Goal: Browse casually: Explore the website without a specific task or goal

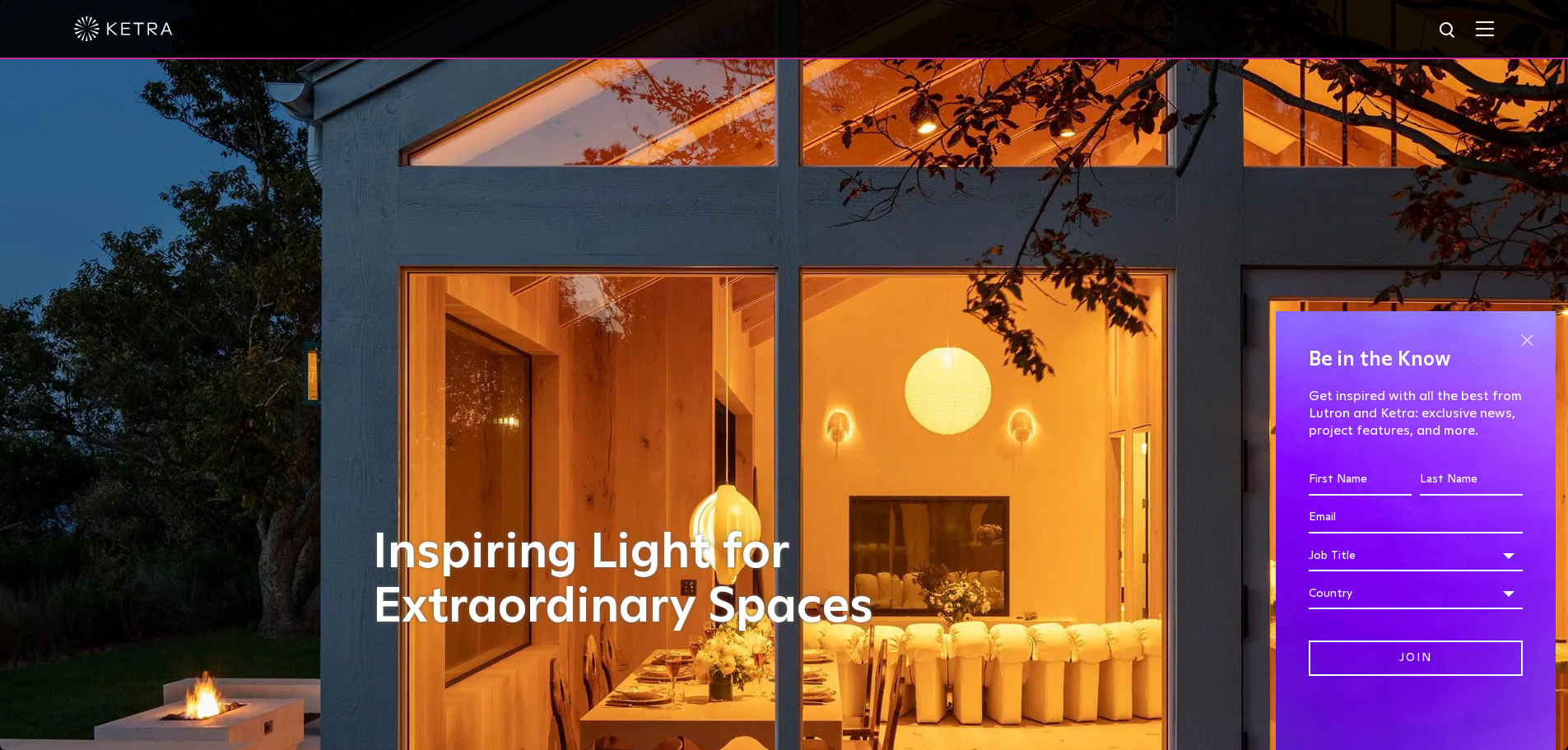
click at [1423, 343] on span at bounding box center [1526, 340] width 25 height 25
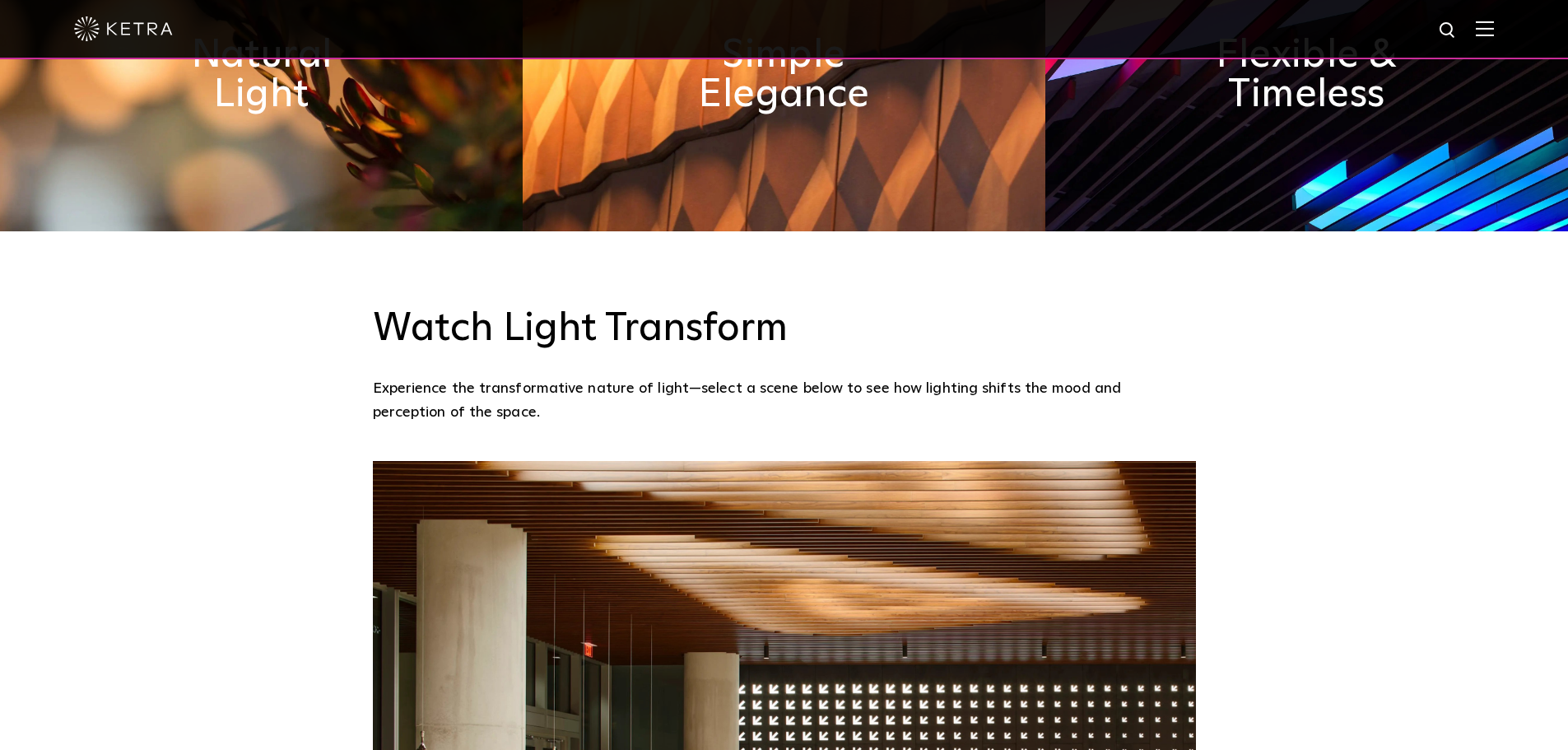
scroll to position [1152, 0]
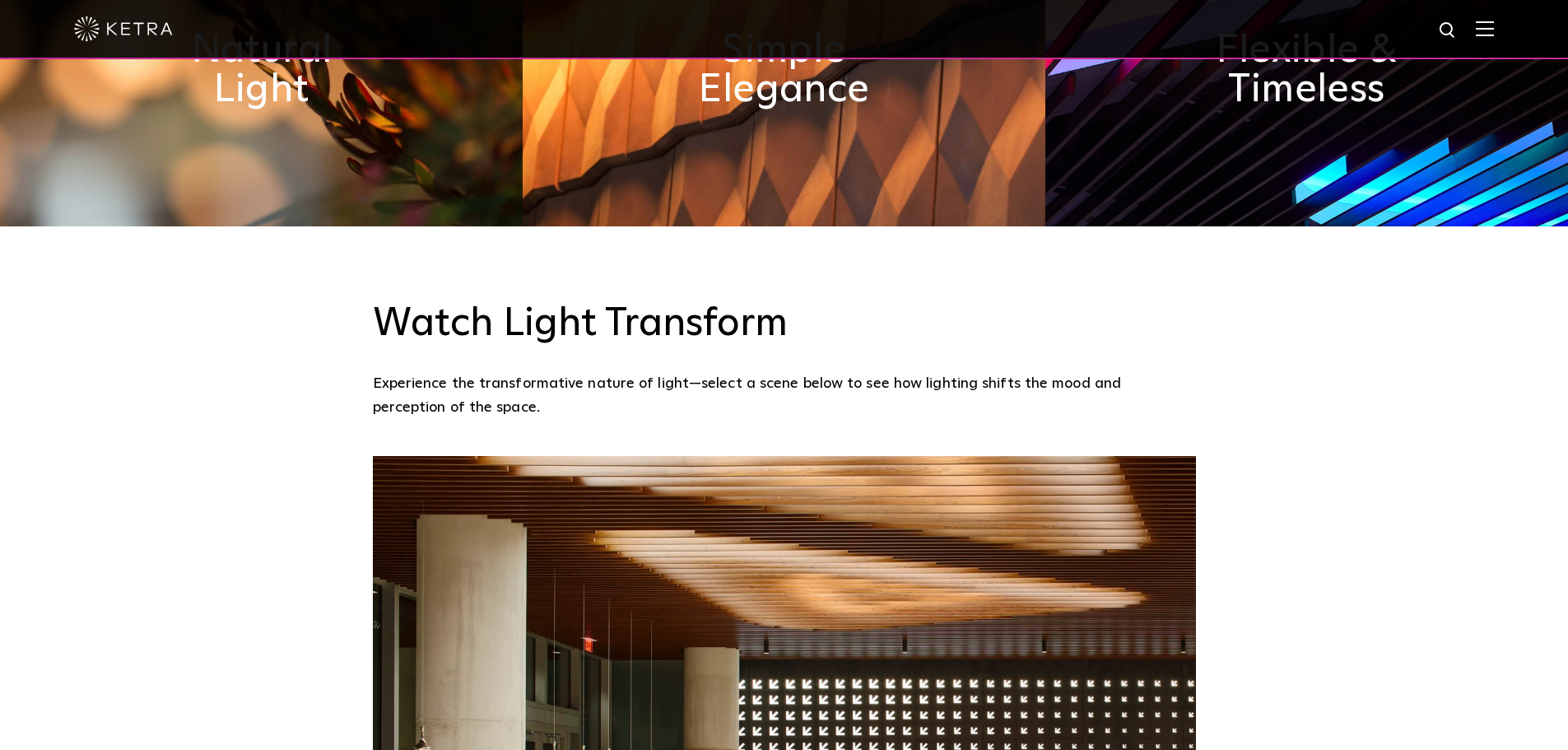
drag, startPoint x: 477, startPoint y: 339, endPoint x: 770, endPoint y: 350, distance: 293.2
click at [770, 373] on p "Experience the transformative nature of light—select a scene below to see how l…" at bounding box center [780, 396] width 815 height 47
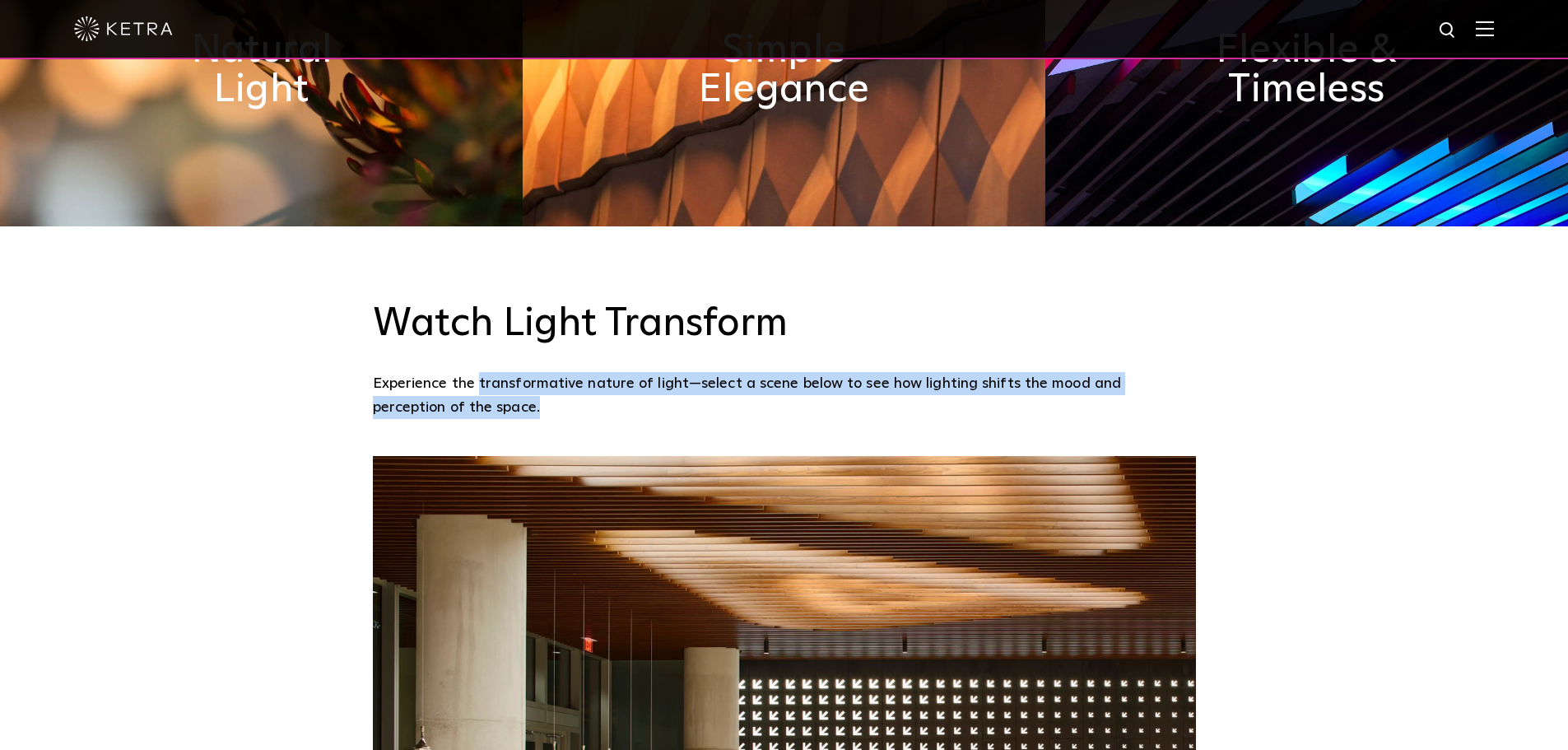
click at [841, 373] on p "Experience the transformative nature of light—select a scene below to see how l…" at bounding box center [780, 396] width 815 height 47
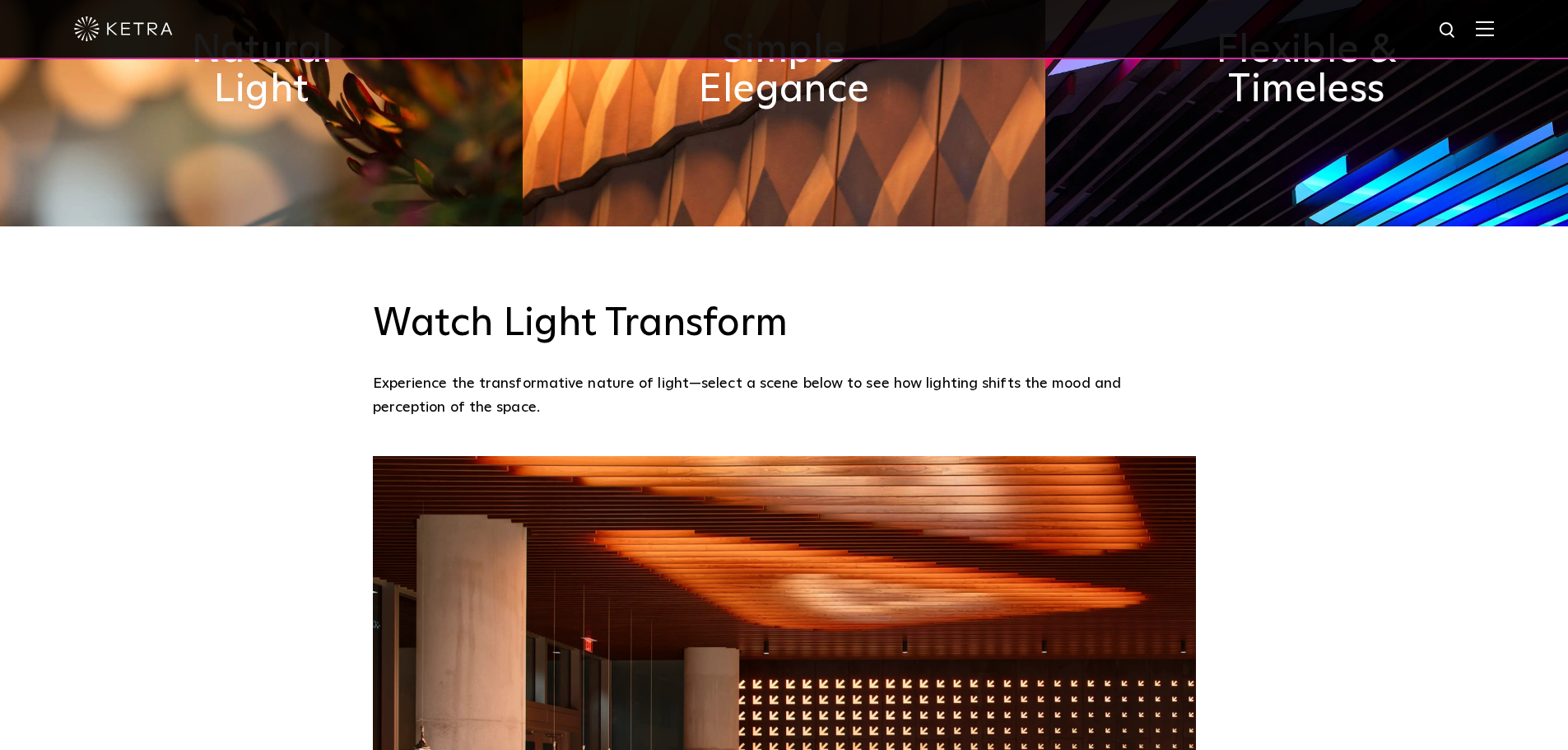
drag, startPoint x: 764, startPoint y: 338, endPoint x: 970, endPoint y: 363, distance: 207.5
click at [970, 373] on p "Experience the transformative nature of light—select a scene below to see how l…" at bounding box center [780, 396] width 815 height 47
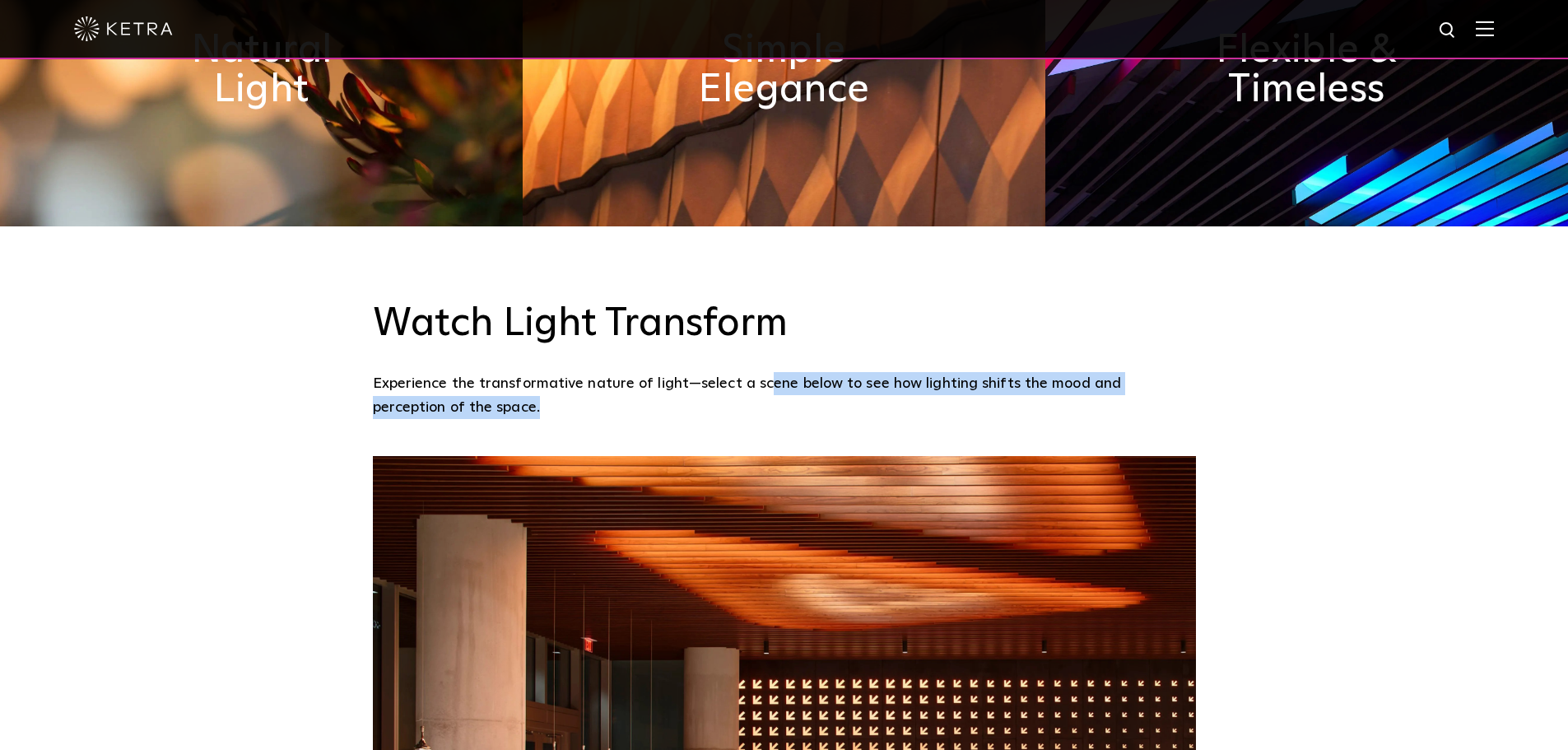
click at [946, 373] on p "Experience the transformative nature of light—select a scene below to see how l…" at bounding box center [780, 396] width 815 height 47
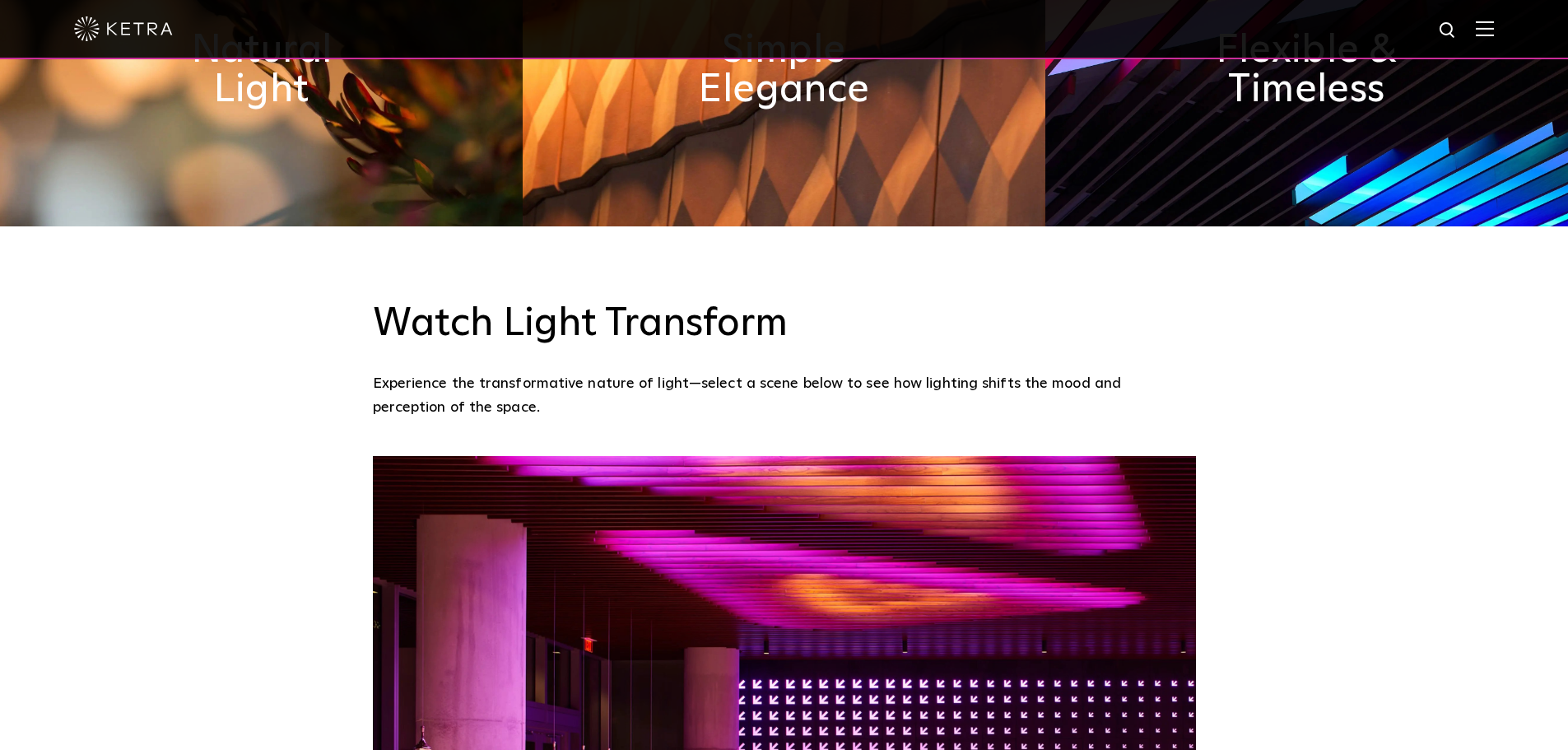
drag, startPoint x: 765, startPoint y: 334, endPoint x: 898, endPoint y: 338, distance: 133.1
click at [898, 373] on p "Experience the transformative nature of light—select a scene below to see how l…" at bounding box center [780, 396] width 815 height 47
click at [893, 373] on p "Experience the transformative nature of light—select a scene below to see how l…" at bounding box center [780, 396] width 815 height 47
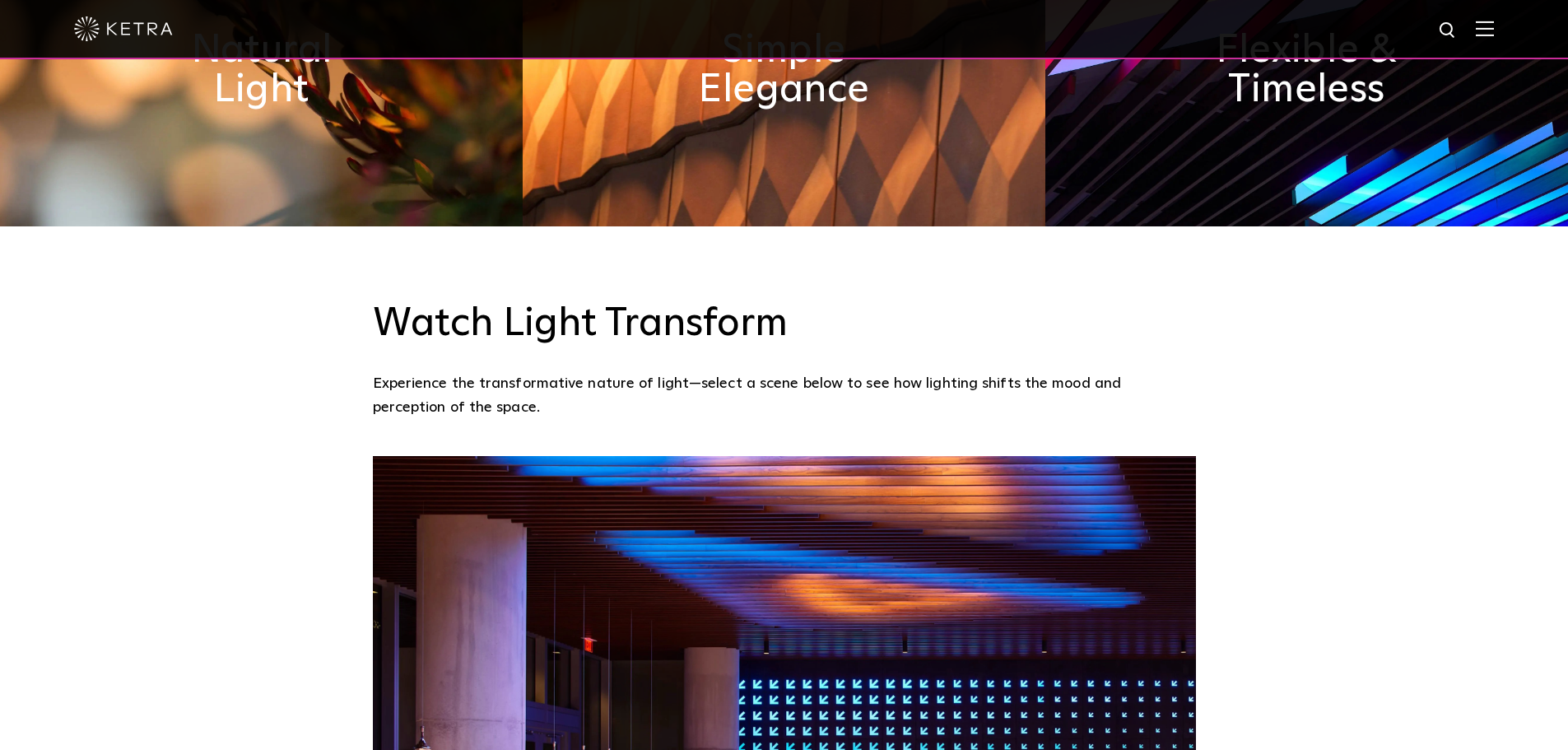
drag, startPoint x: 784, startPoint y: 338, endPoint x: 859, endPoint y: 358, distance: 77.6
click at [859, 373] on p "Experience the transformative nature of light—select a scene below to see how l…" at bounding box center [780, 396] width 815 height 47
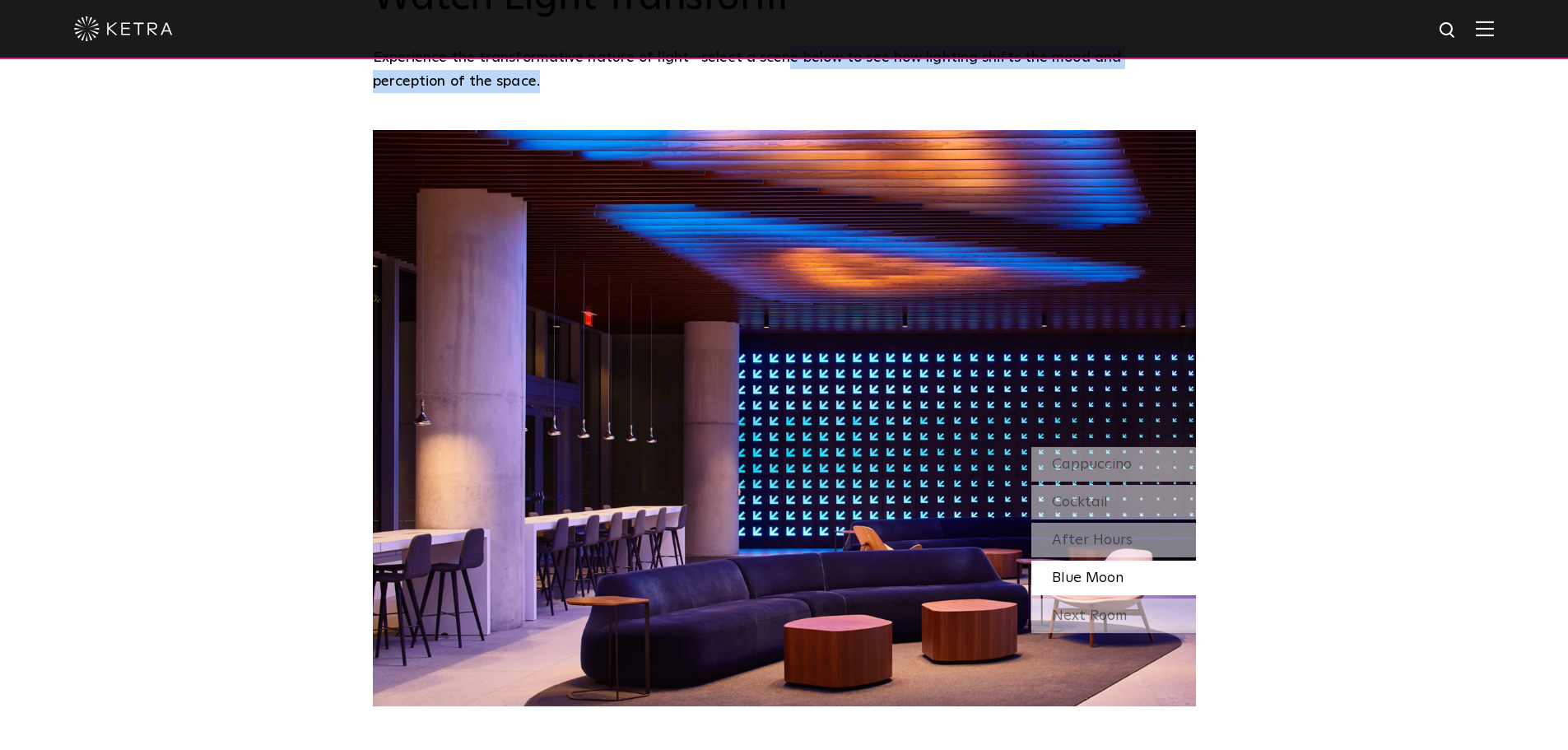
scroll to position [1480, 0]
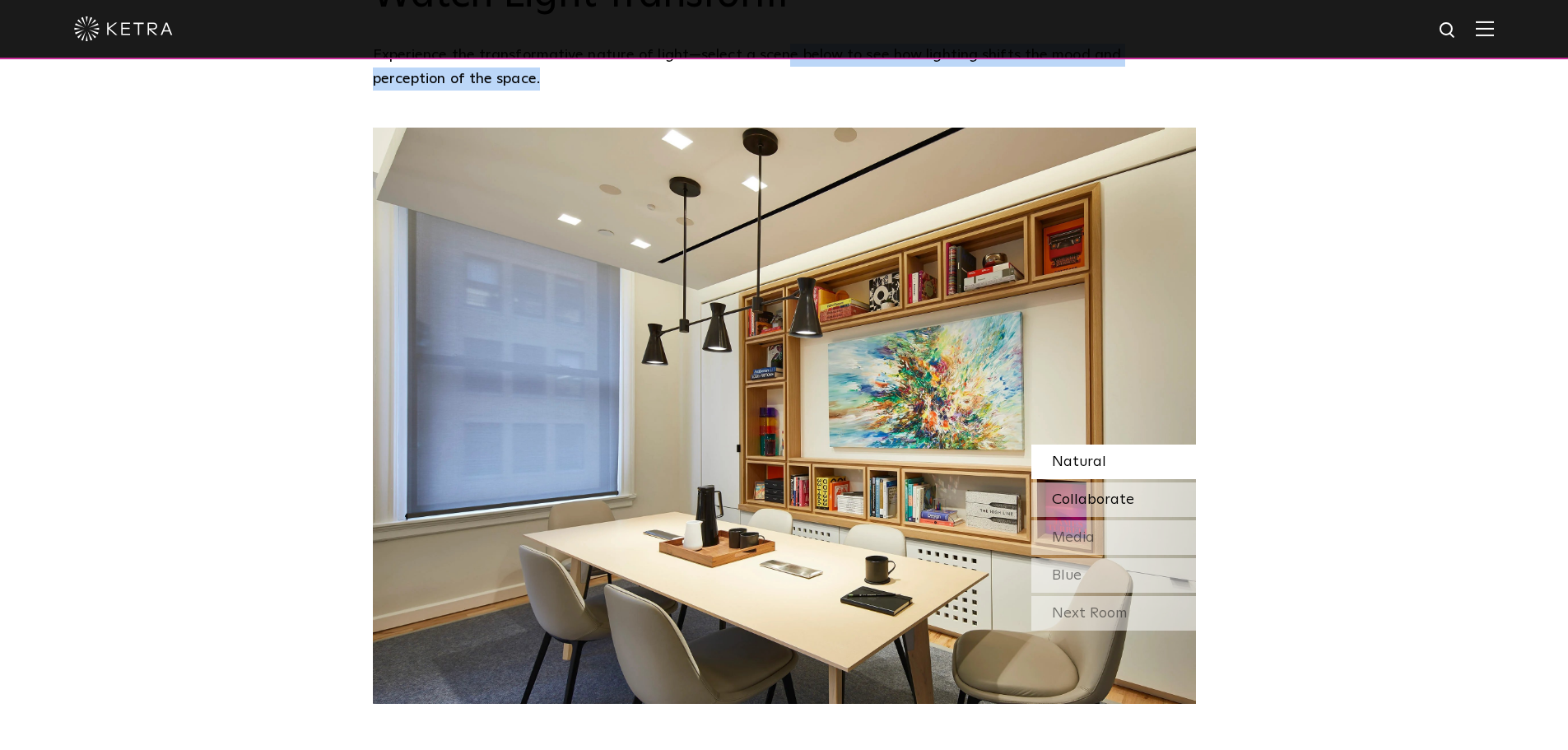
click at [1121, 492] on span "Collaborate" at bounding box center [1093, 500] width 82 height 15
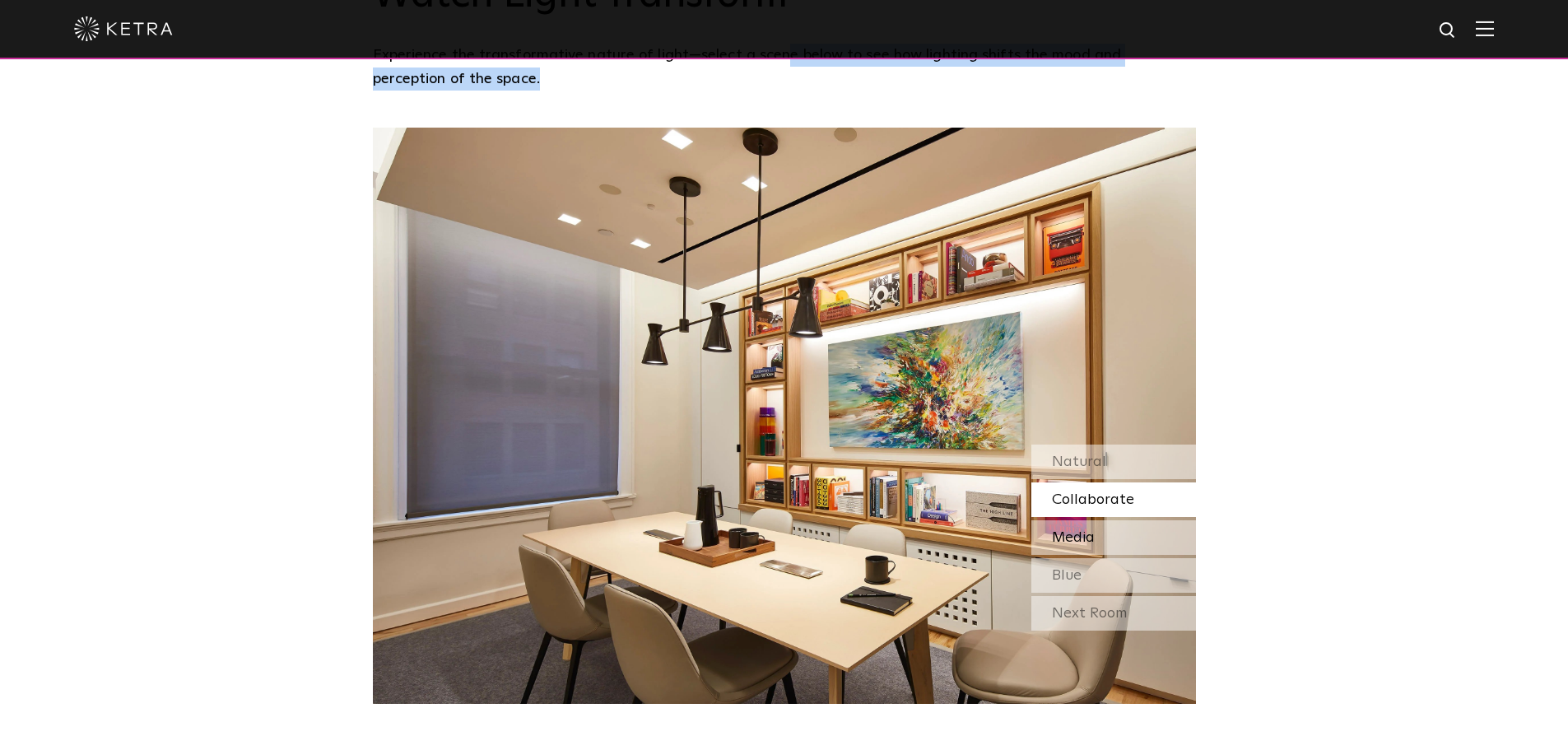
click at [1077, 530] on span "Media" at bounding box center [1074, 538] width 43 height 15
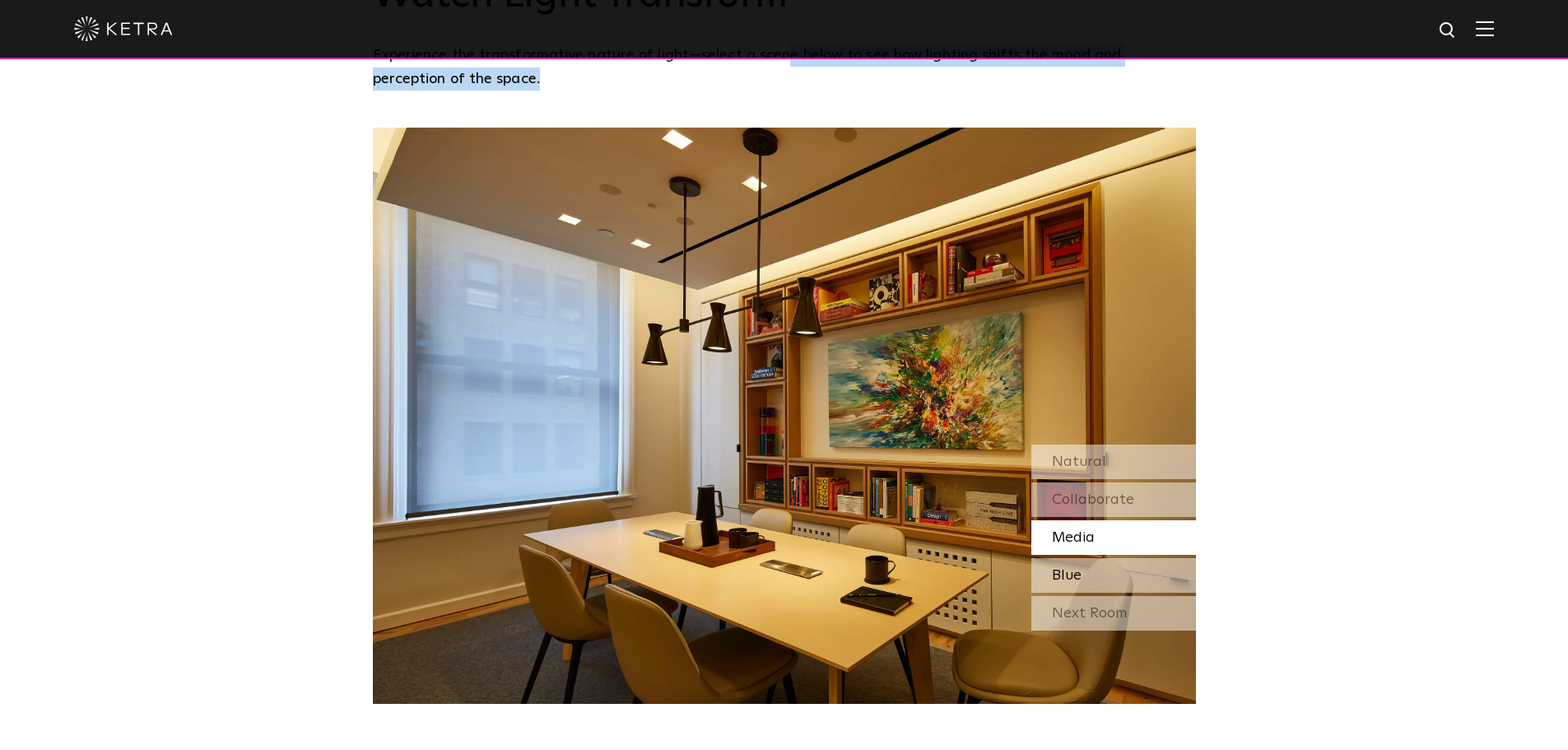
click at [1080, 559] on div "Blue" at bounding box center [1113, 576] width 165 height 35
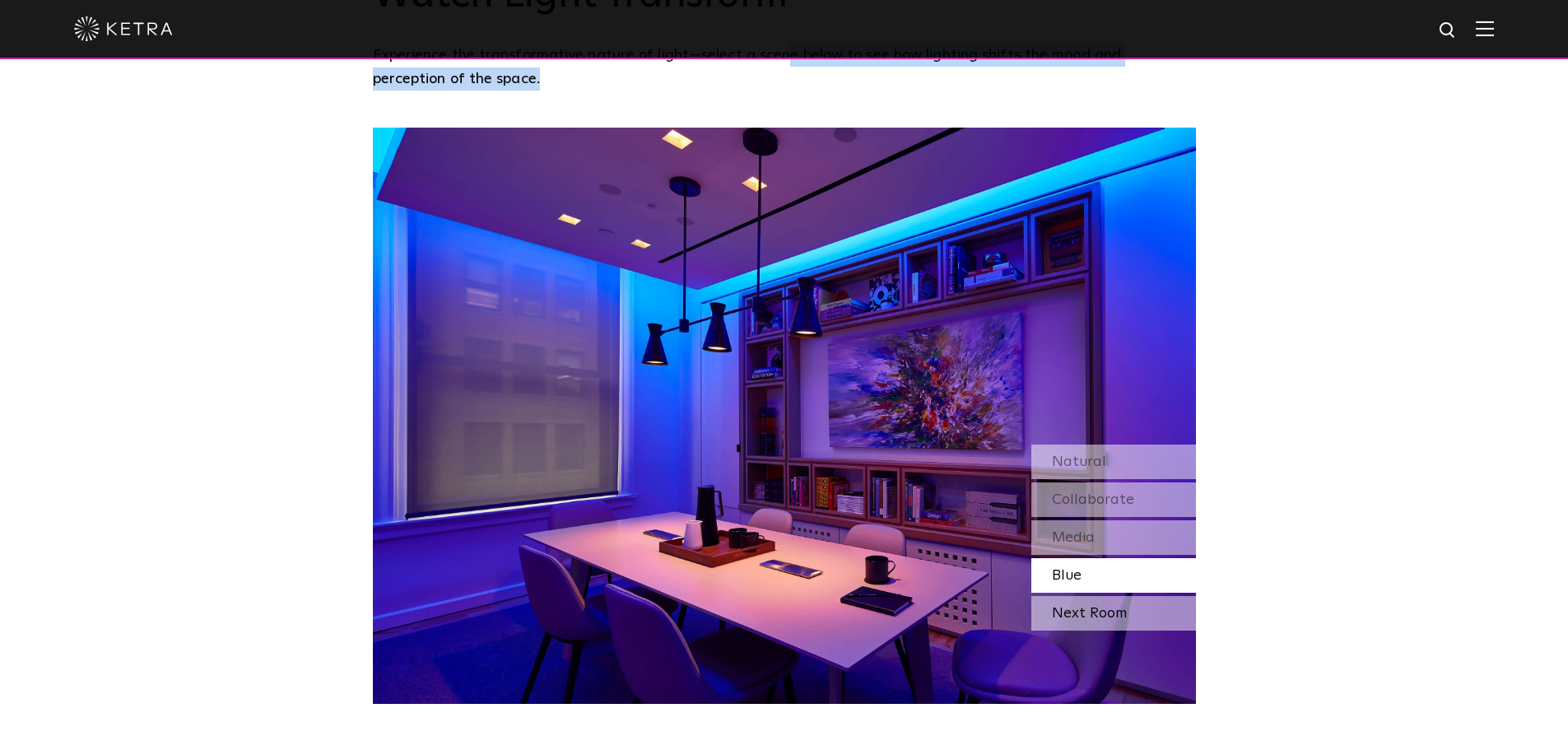
click at [1081, 596] on div "Next Room" at bounding box center [1113, 614] width 165 height 35
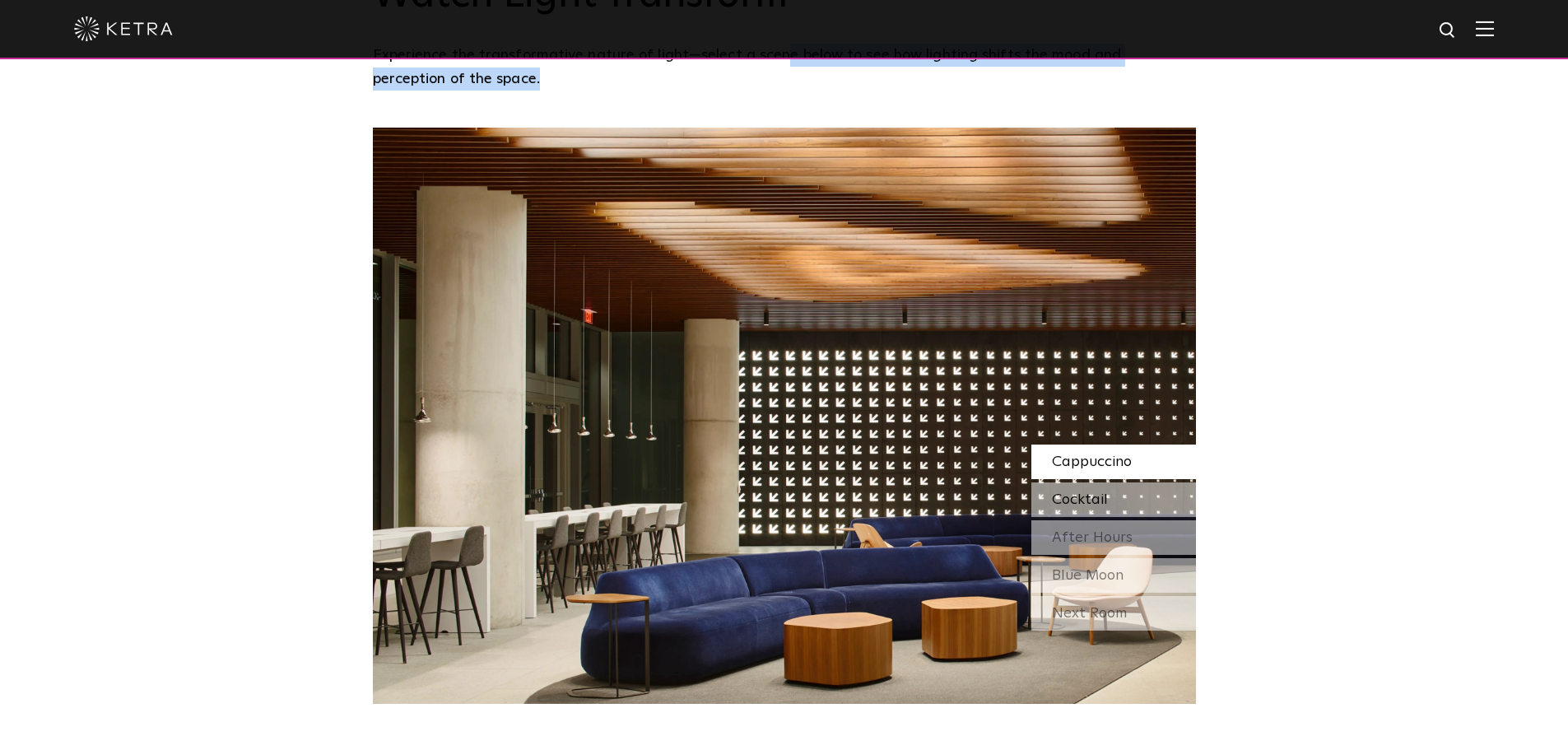
click at [1088, 492] on span "Cocktail" at bounding box center [1079, 500] width 56 height 15
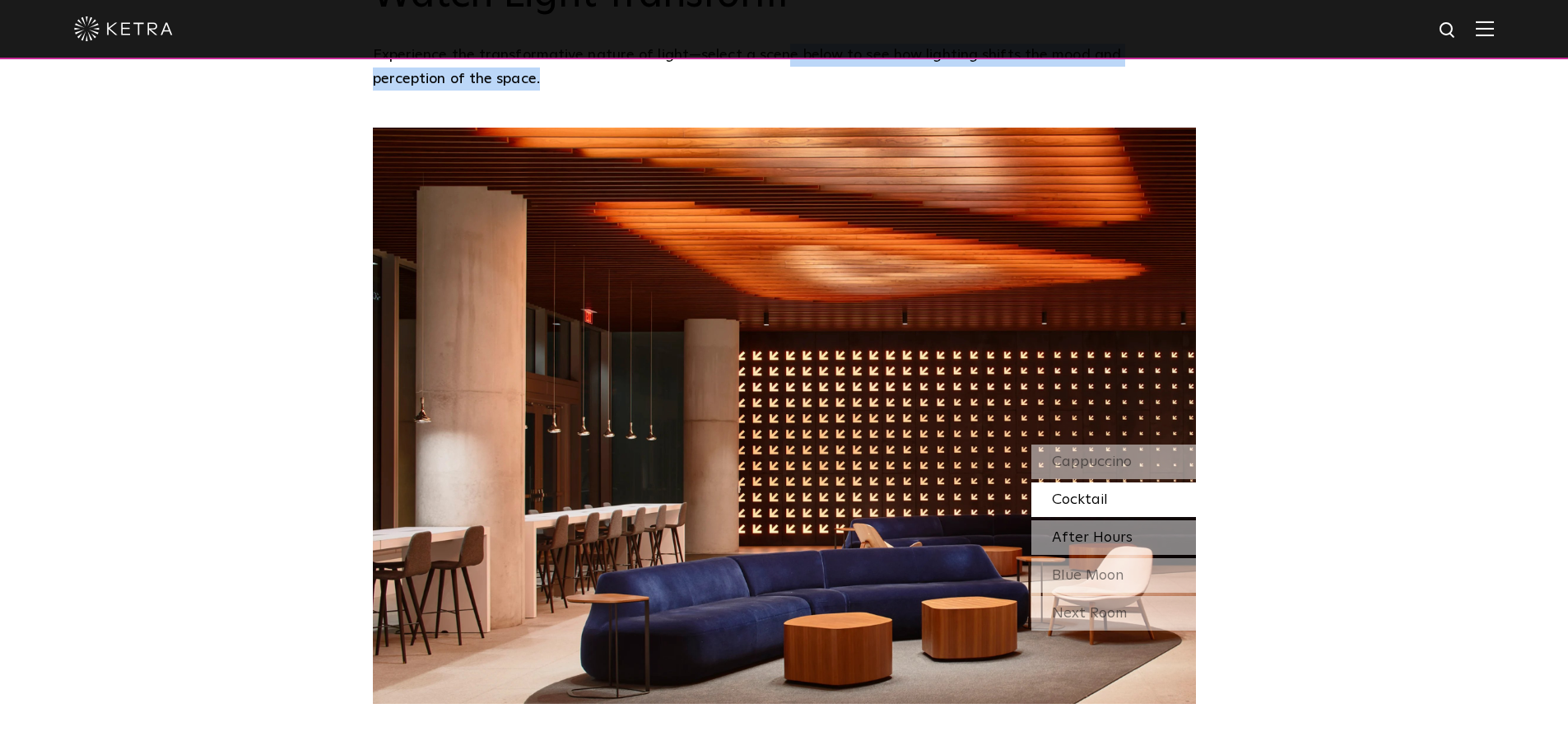
click at [1089, 530] on span "After Hours" at bounding box center [1092, 538] width 81 height 15
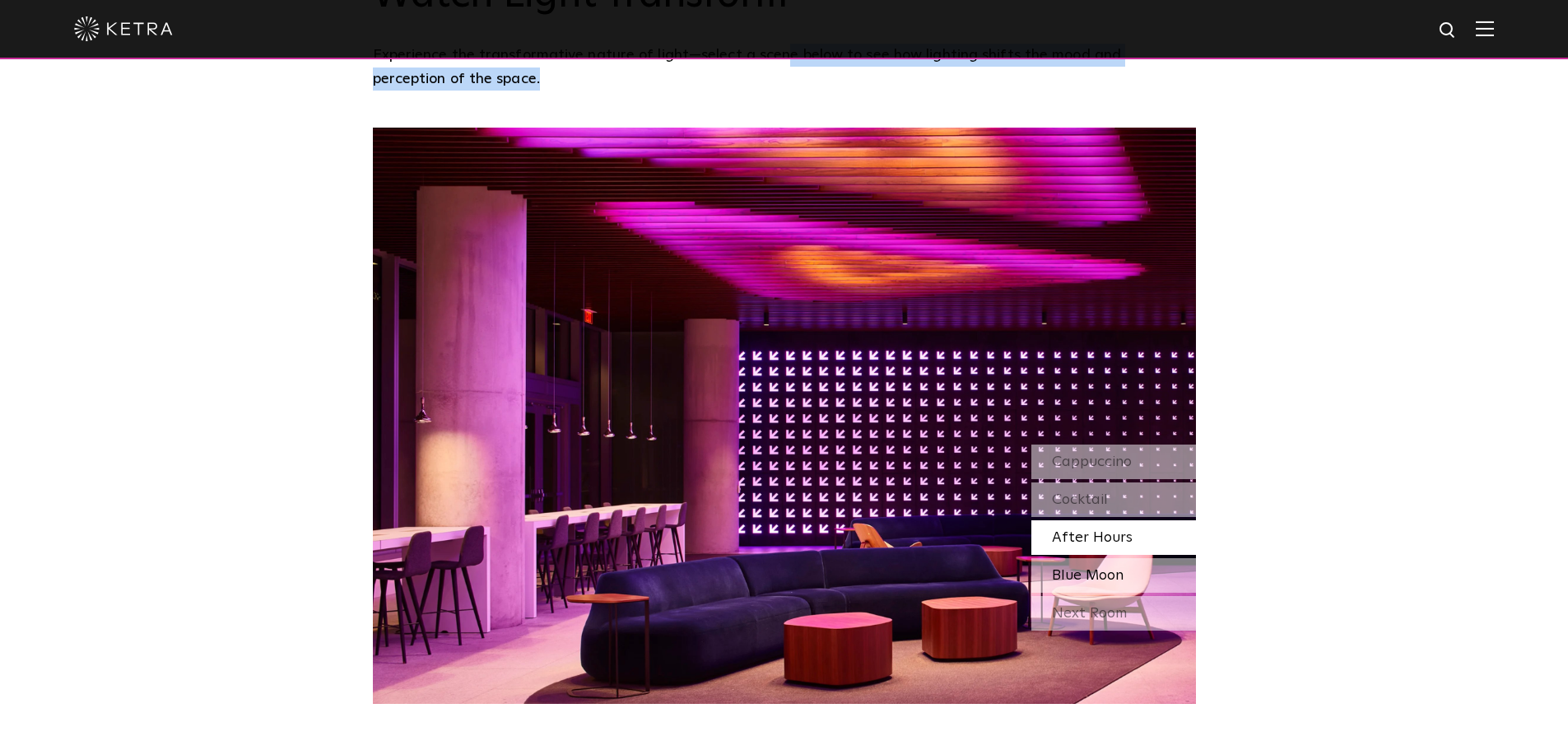
click at [1089, 568] on span "Blue Moon" at bounding box center [1088, 575] width 71 height 15
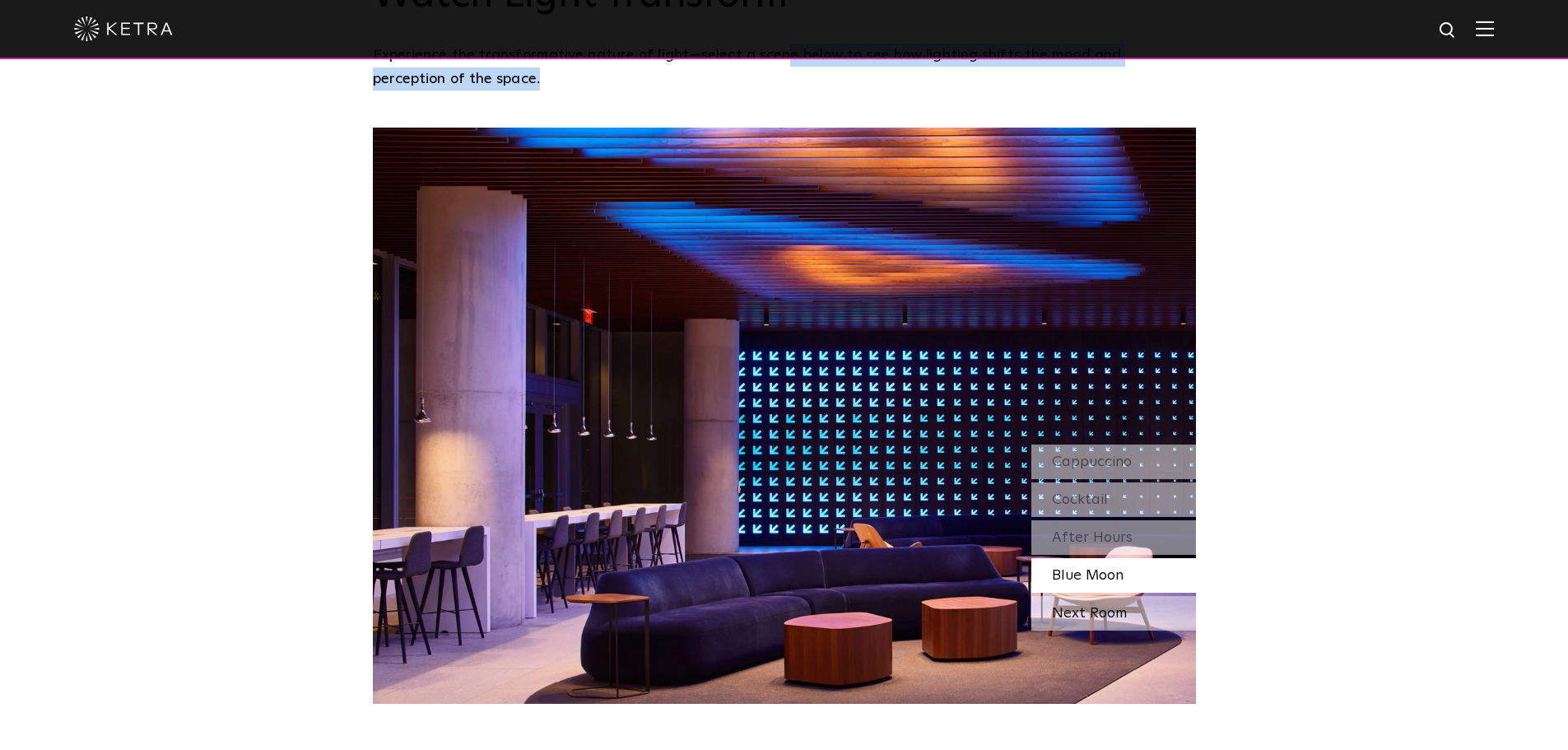
click at [1117, 596] on div "Next Room" at bounding box center [1113, 614] width 165 height 35
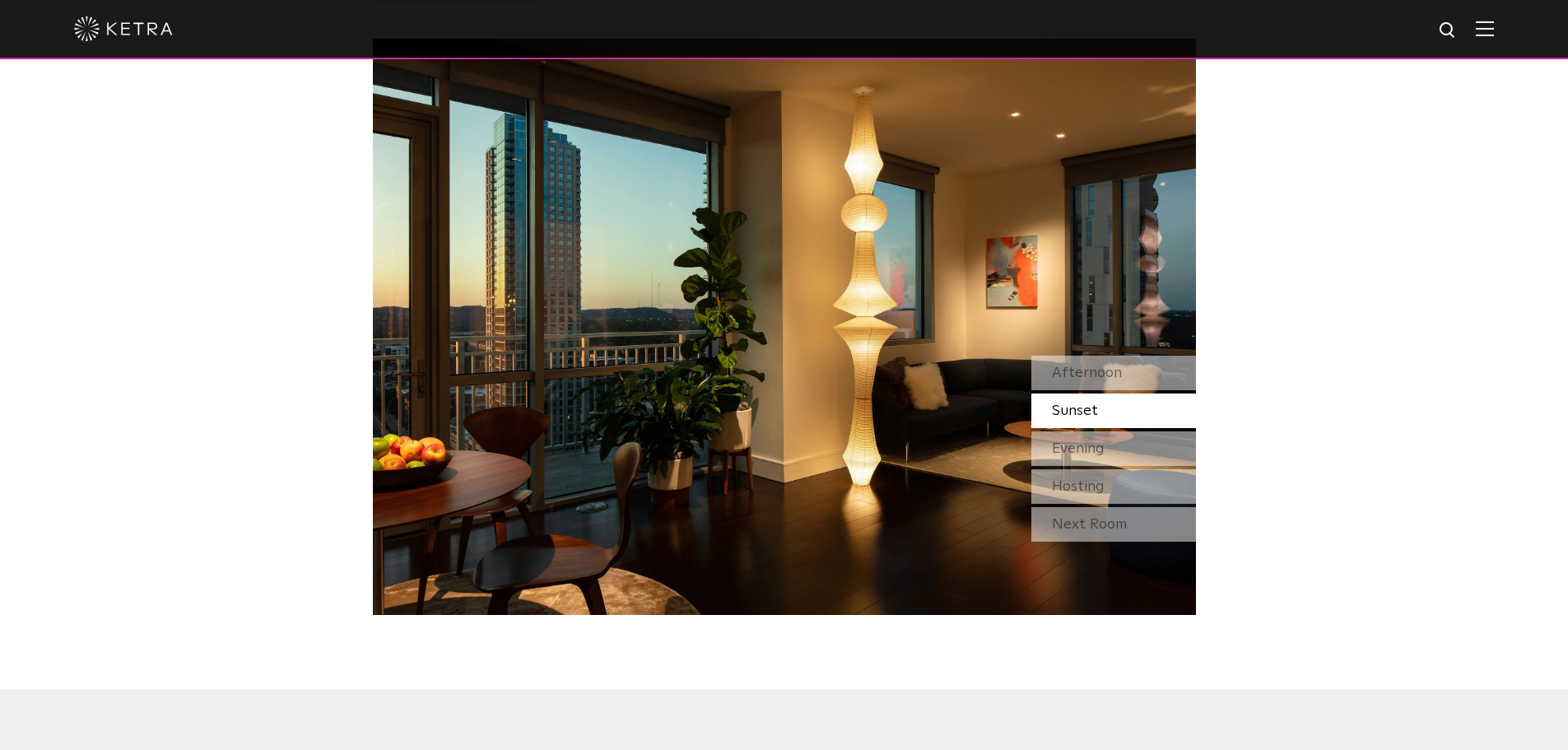
scroll to position [1562, 0]
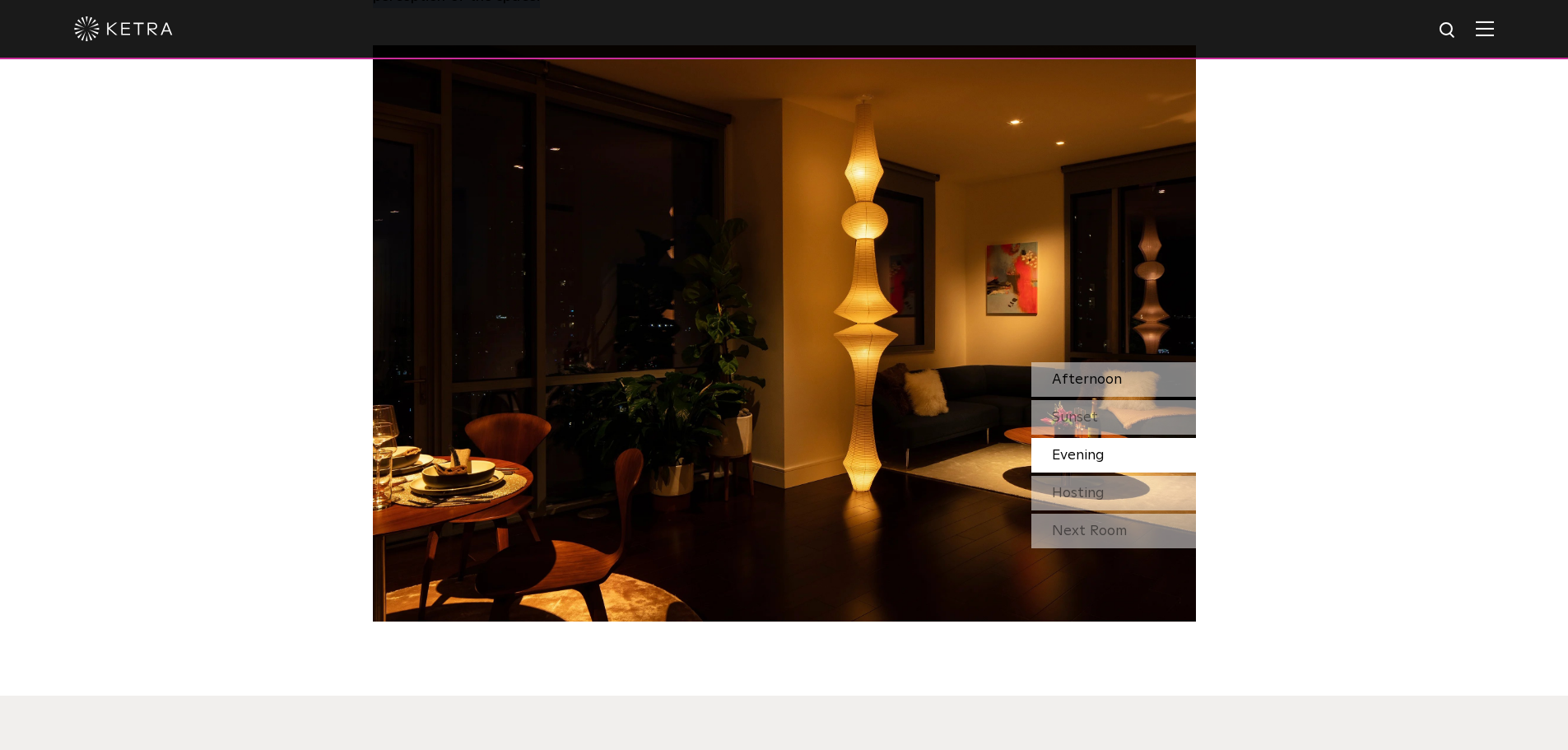
click at [1108, 373] on span "Afternoon" at bounding box center [1087, 380] width 70 height 15
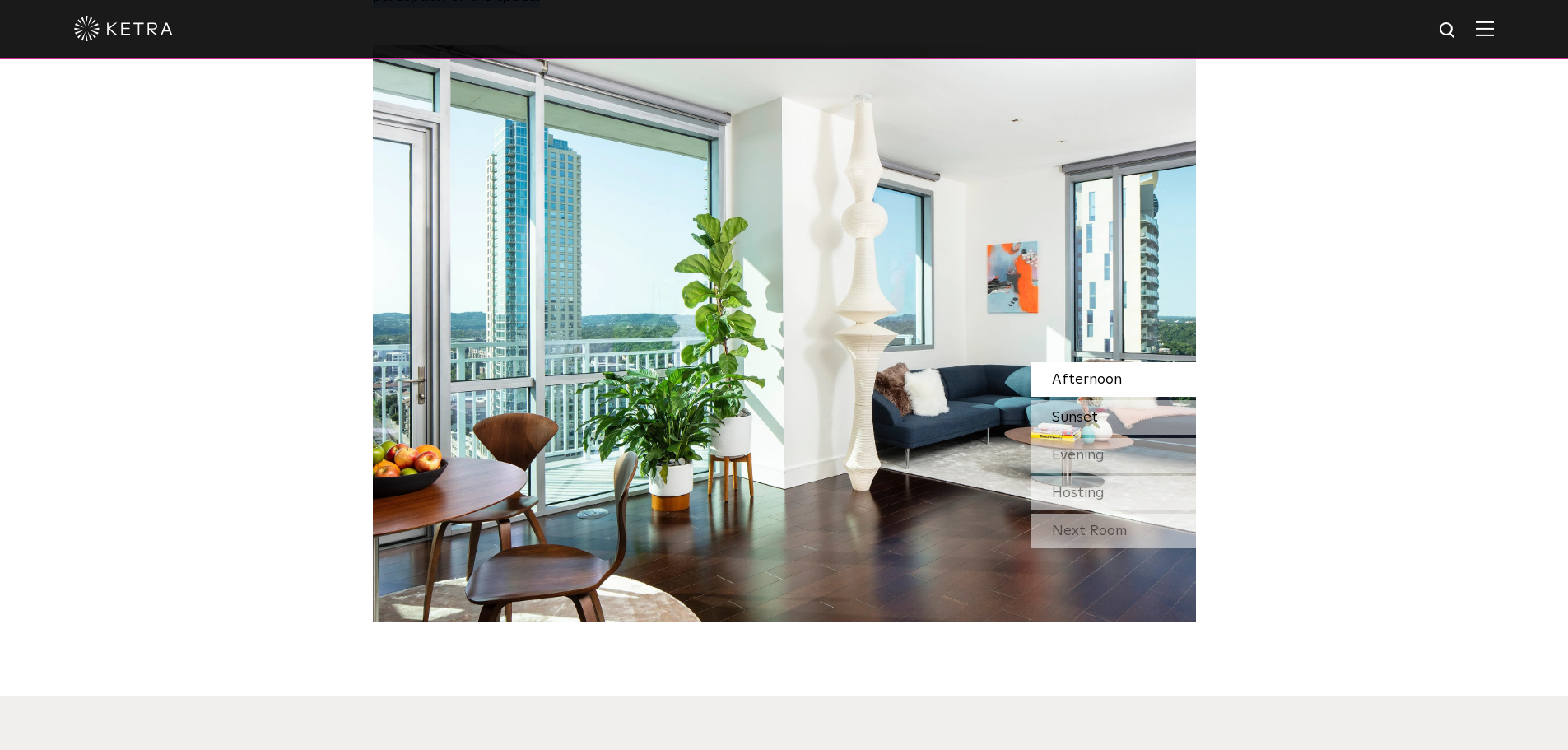
click at [1128, 400] on div "Sunset" at bounding box center [1113, 417] width 165 height 35
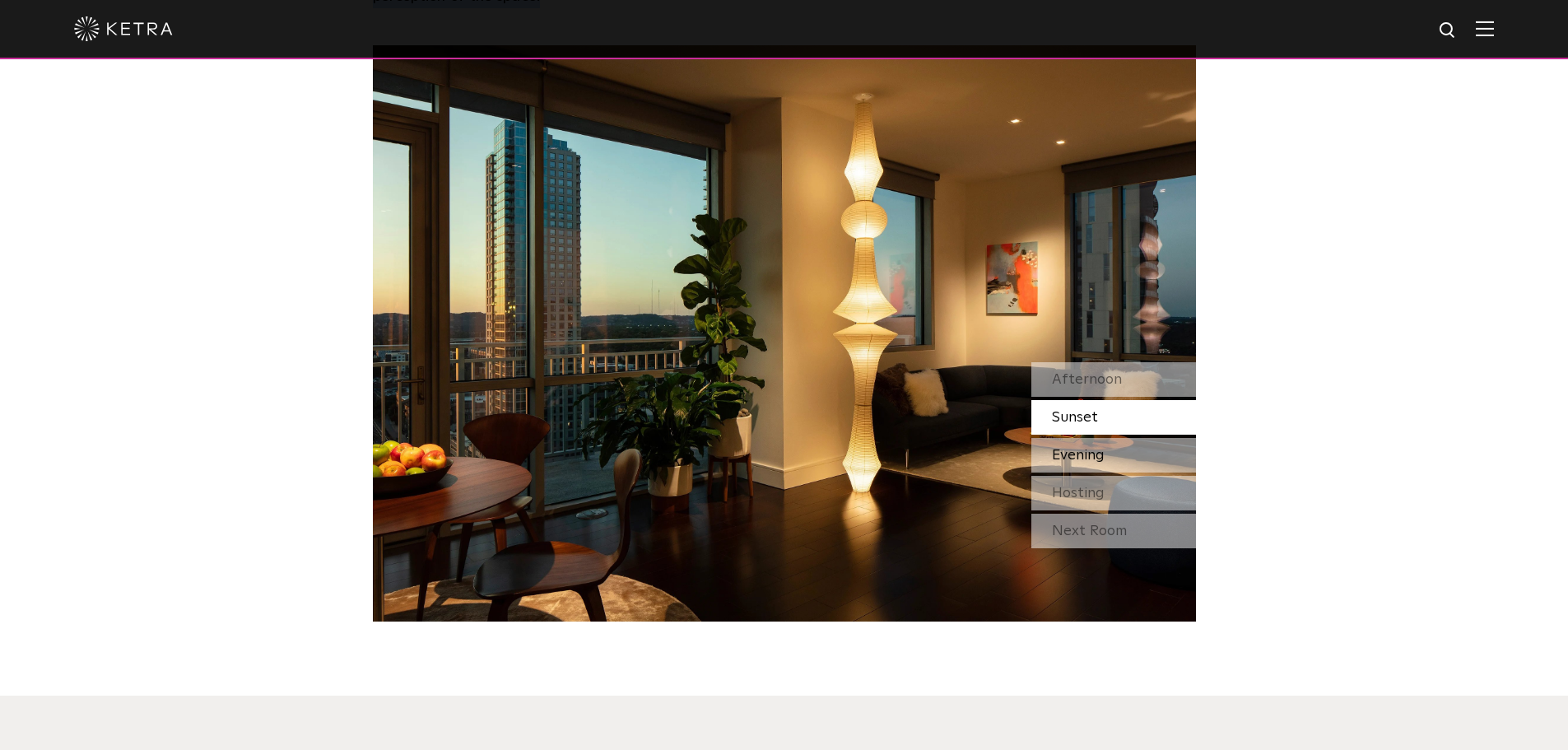
click at [1121, 438] on div "Evening" at bounding box center [1113, 456] width 165 height 35
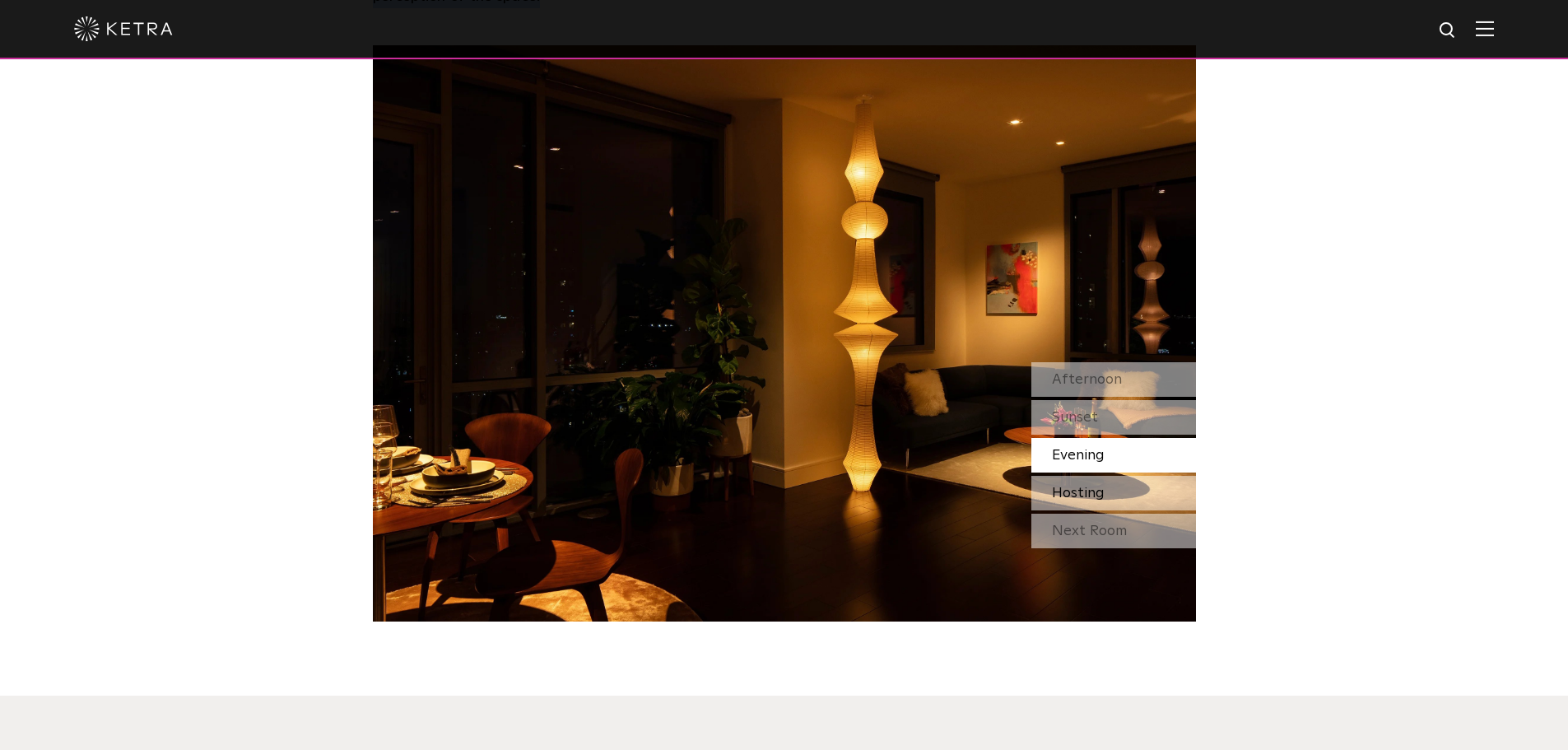
click at [1118, 476] on div "Hosting" at bounding box center [1113, 493] width 165 height 35
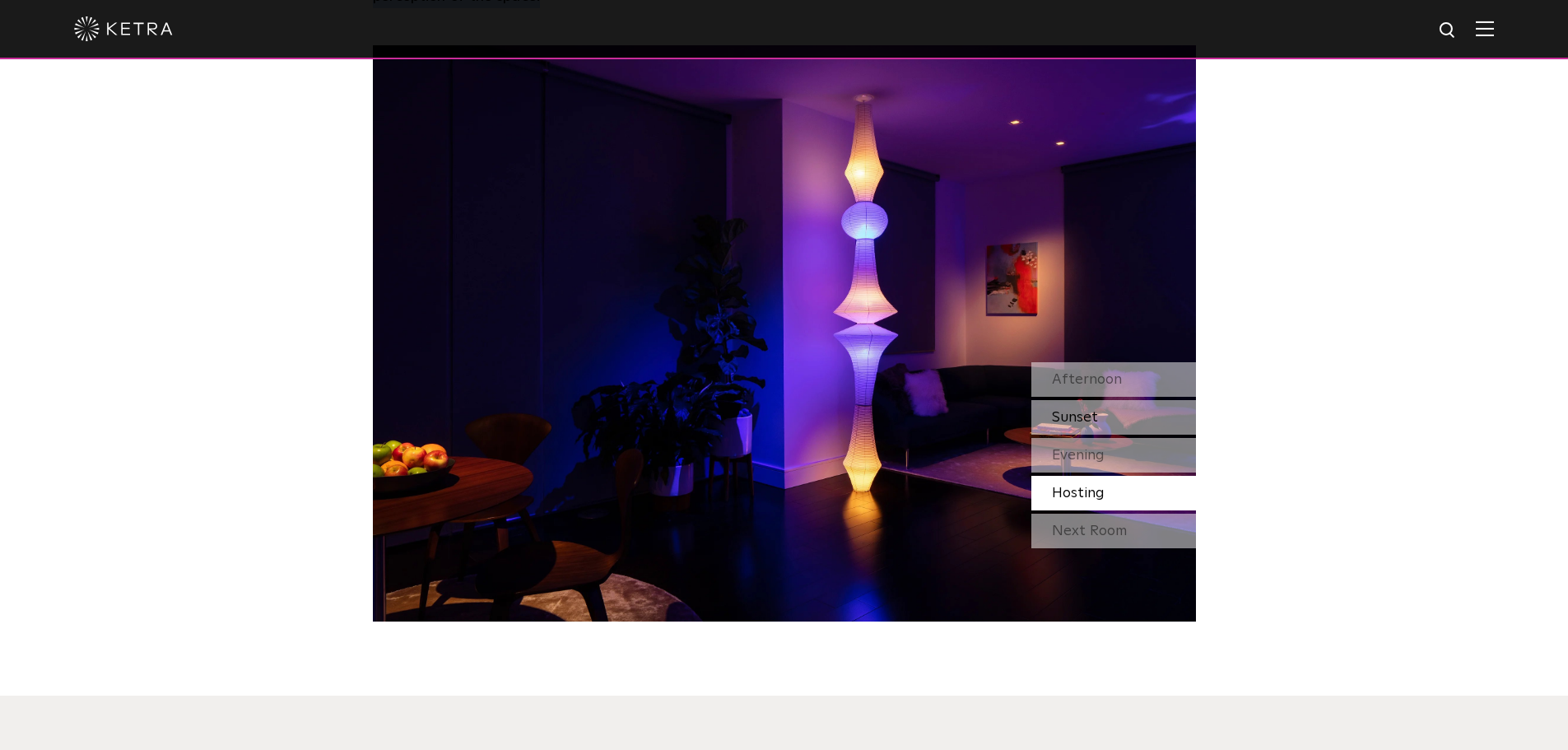
click at [1103, 400] on div "Sunset" at bounding box center [1113, 417] width 165 height 35
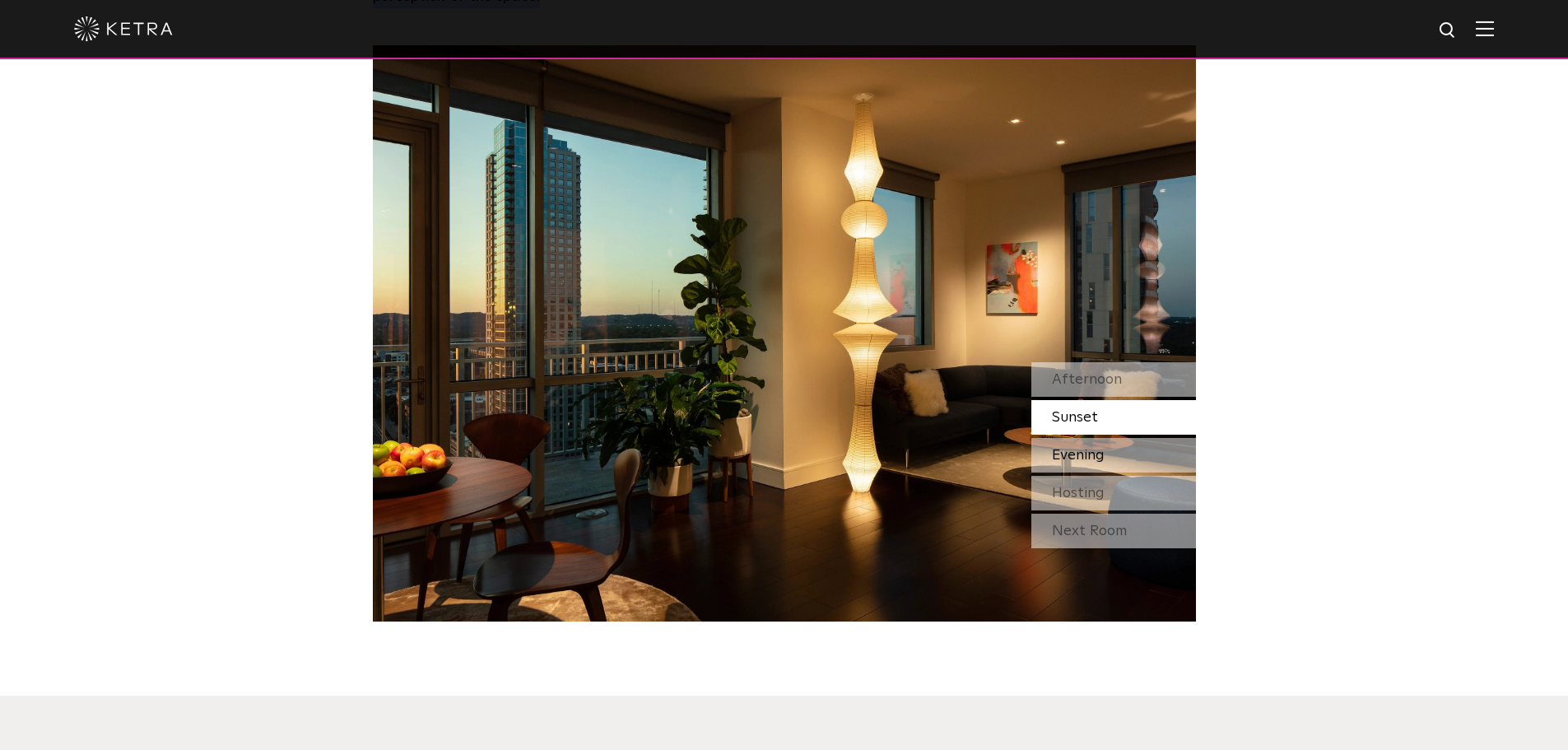
click at [1111, 438] on div "Evening" at bounding box center [1113, 456] width 165 height 35
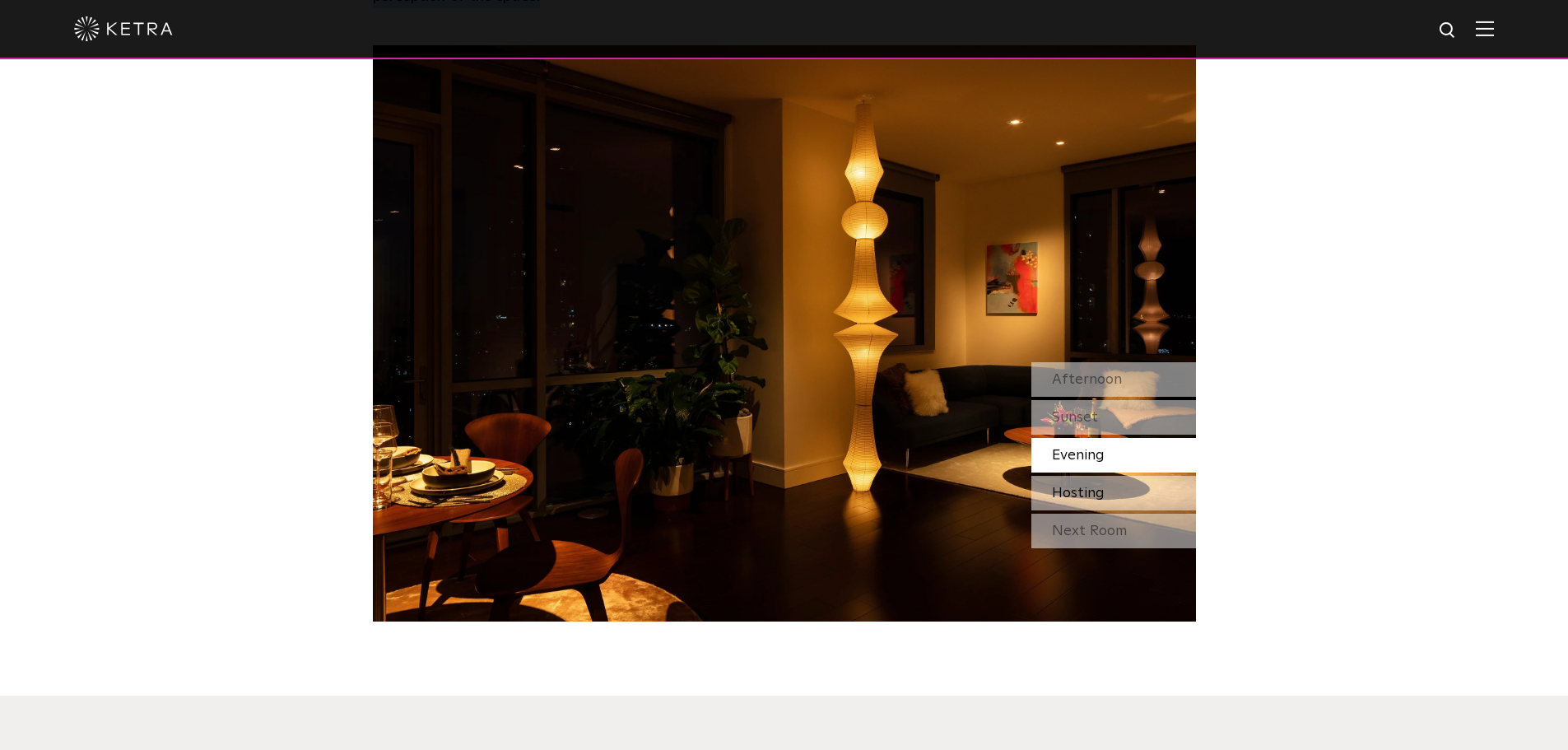
click at [1101, 486] on span "Hosting" at bounding box center [1078, 493] width 52 height 15
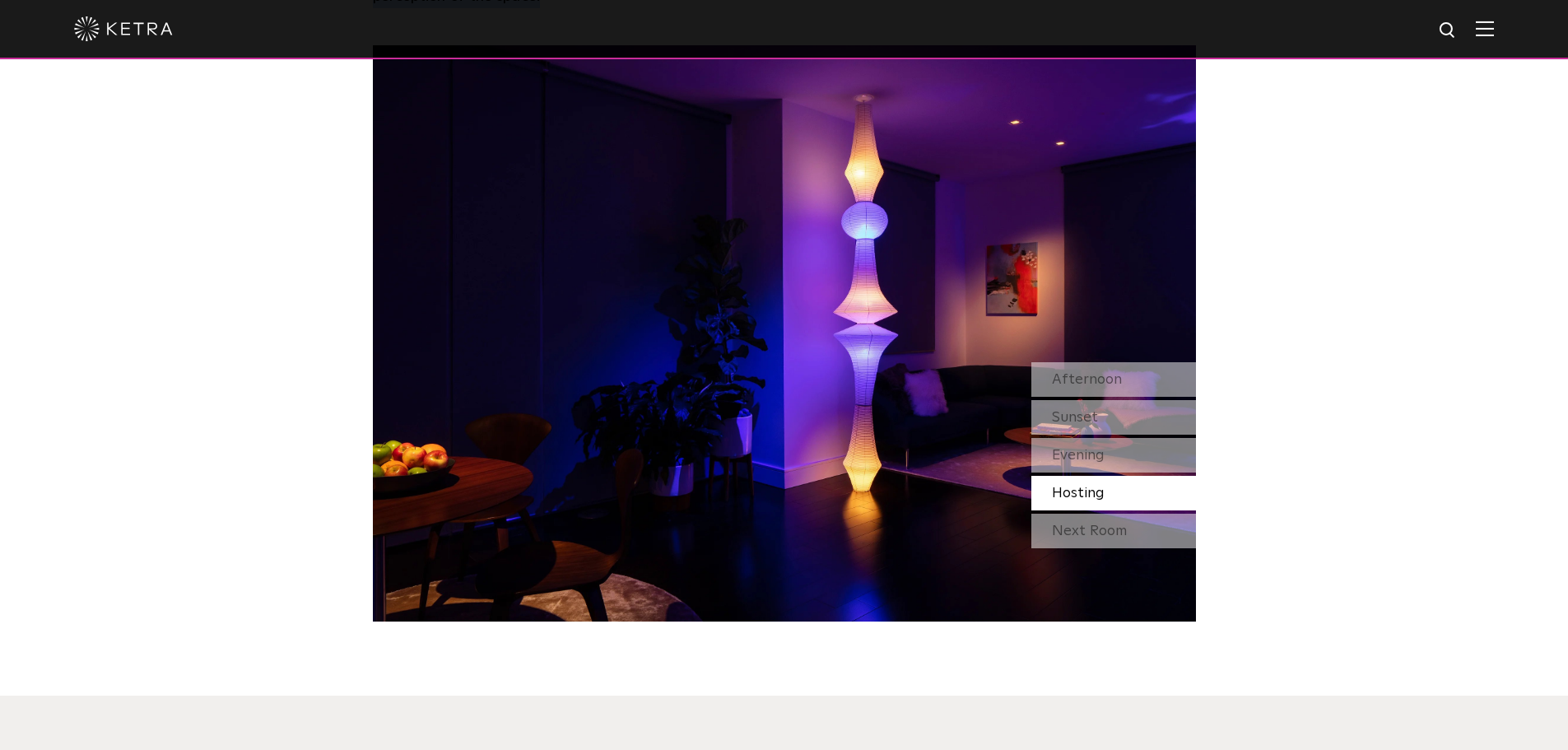
click at [1329, 409] on div "Watch Light Transform Experience the transformative nature of light—select a sc…" at bounding box center [784, 219] width 1568 height 807
click at [1140, 438] on div "Evening" at bounding box center [1113, 456] width 165 height 35
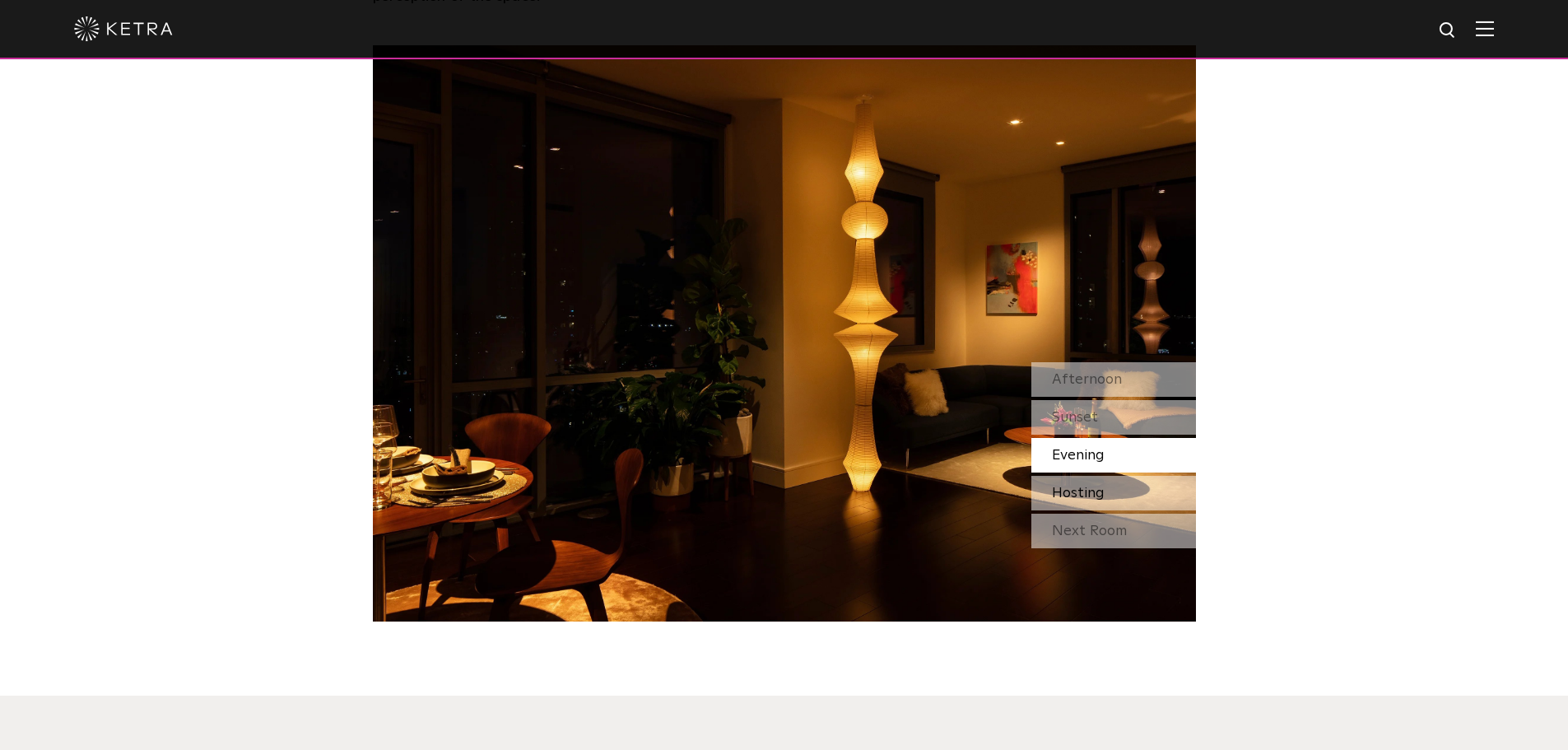
click at [1099, 486] on span "Hosting" at bounding box center [1078, 493] width 52 height 15
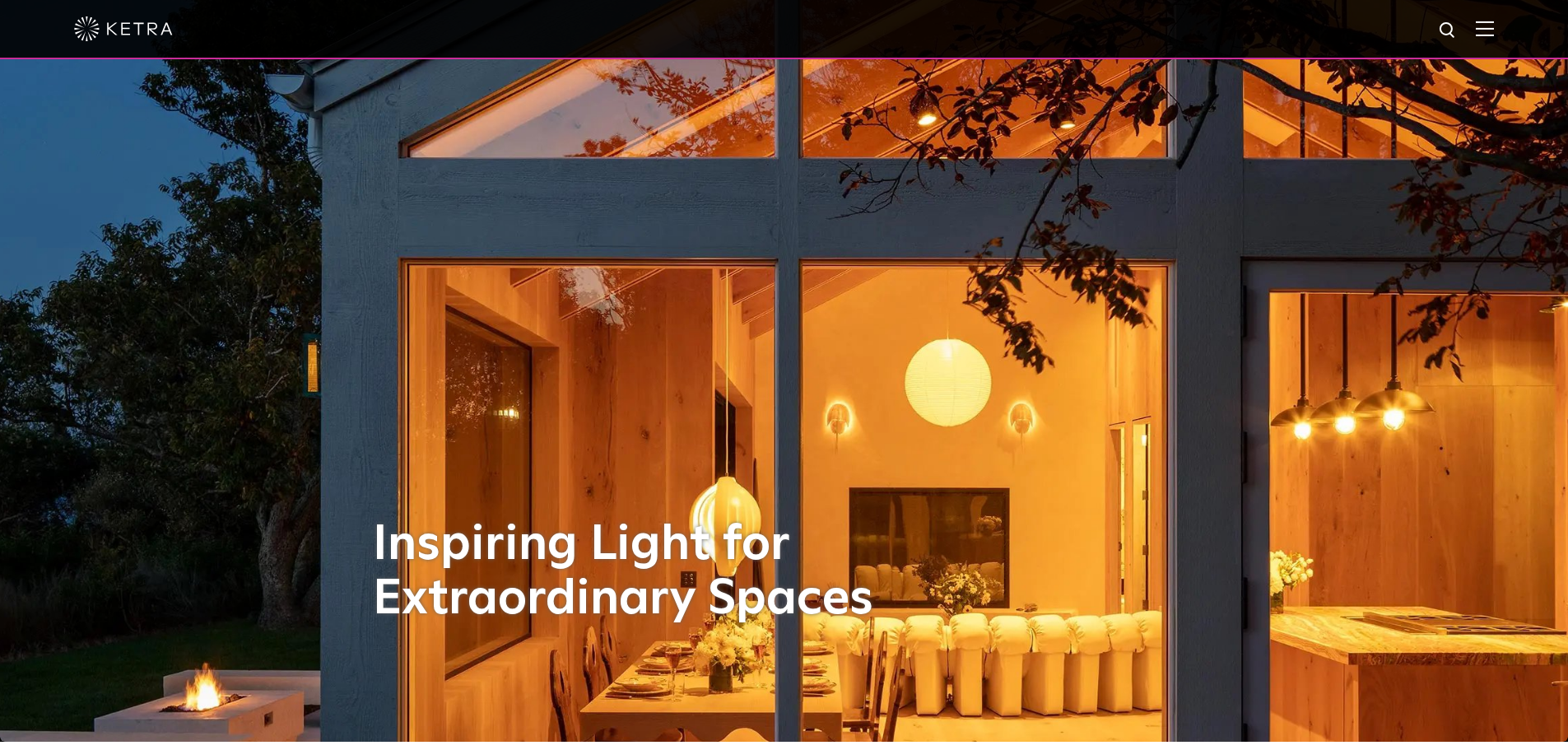
scroll to position [0, 0]
